Goal: Information Seeking & Learning: Learn about a topic

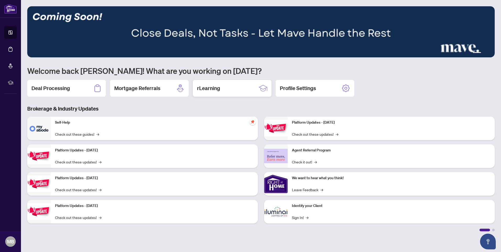
click at [211, 87] on h2 "rLearning" at bounding box center [208, 88] width 23 height 7
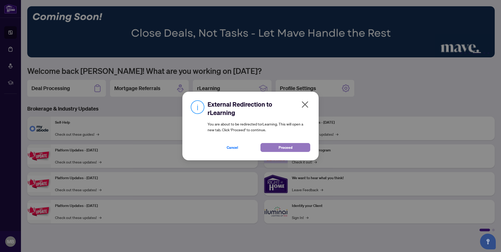
click at [286, 146] on span "Proceed" at bounding box center [286, 147] width 14 height 8
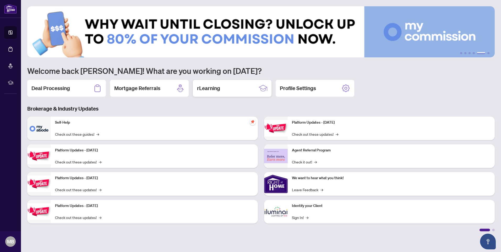
click at [208, 90] on h2 "rLearning" at bounding box center [208, 88] width 23 height 7
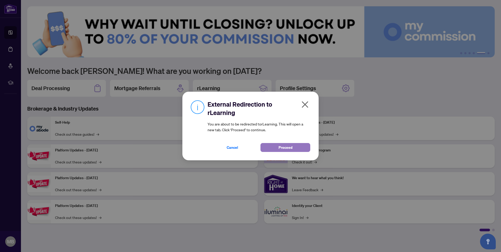
click at [286, 146] on span "Proceed" at bounding box center [286, 147] width 14 height 8
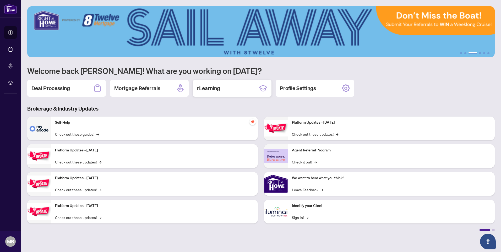
click at [216, 91] on h2 "rLearning" at bounding box center [208, 88] width 23 height 7
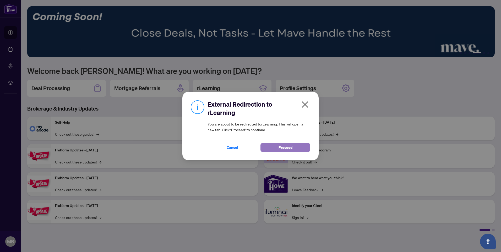
click at [284, 145] on span "Proceed" at bounding box center [286, 147] width 14 height 8
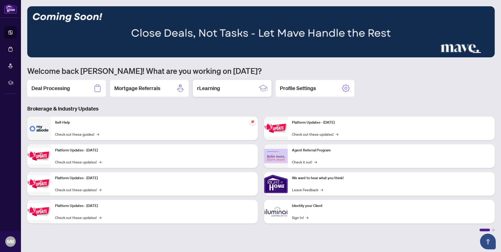
click at [208, 88] on h2 "rLearning" at bounding box center [208, 88] width 23 height 7
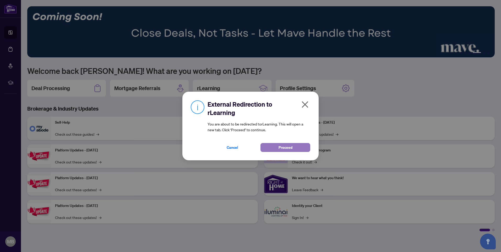
click at [284, 146] on span "Proceed" at bounding box center [286, 147] width 14 height 8
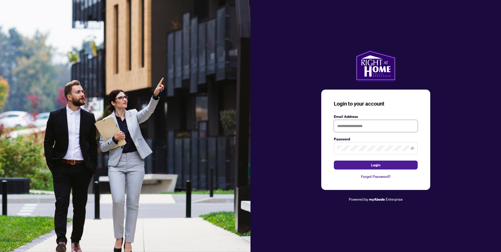
click at [352, 126] on input "text" at bounding box center [376, 126] width 84 height 12
type input "**********"
click at [381, 166] on button "Login" at bounding box center [376, 165] width 84 height 9
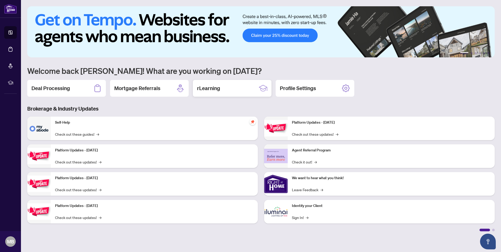
click at [216, 88] on h2 "rLearning" at bounding box center [208, 88] width 23 height 7
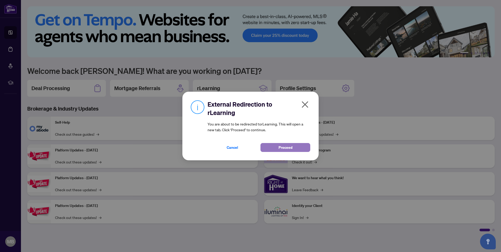
click at [282, 147] on span "Proceed" at bounding box center [286, 147] width 14 height 8
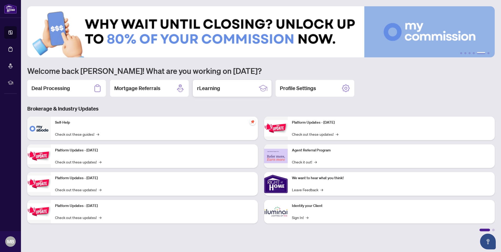
click at [209, 89] on h2 "rLearning" at bounding box center [208, 88] width 23 height 7
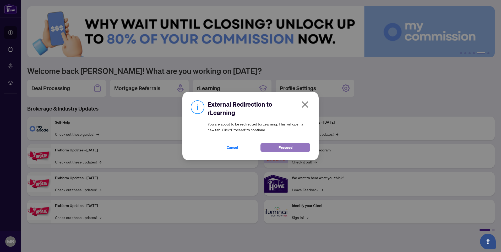
click at [287, 146] on span "Proceed" at bounding box center [286, 147] width 14 height 8
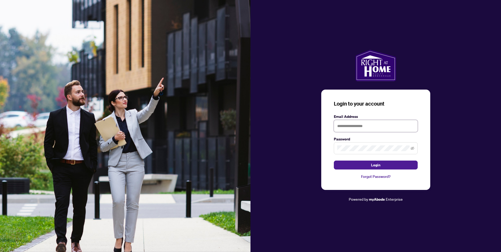
click at [349, 123] on input "text" at bounding box center [376, 126] width 84 height 12
type input "**********"
click at [383, 164] on button "Login" at bounding box center [376, 165] width 84 height 9
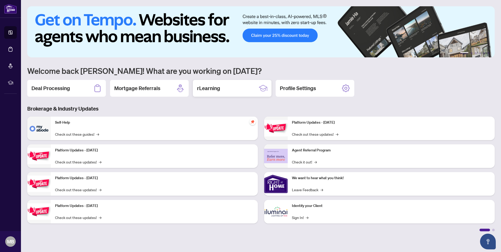
click at [210, 89] on h2 "rLearning" at bounding box center [208, 88] width 23 height 7
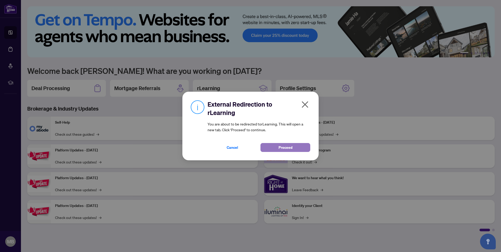
click at [290, 149] on span "Proceed" at bounding box center [286, 147] width 14 height 8
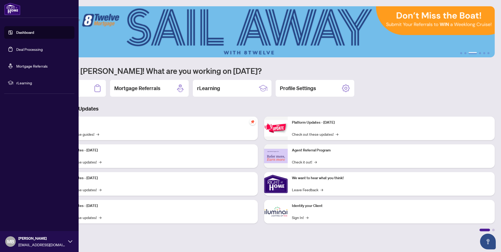
click at [30, 49] on link "Deal Processing" at bounding box center [29, 49] width 26 height 5
